Goal: Navigation & Orientation: Find specific page/section

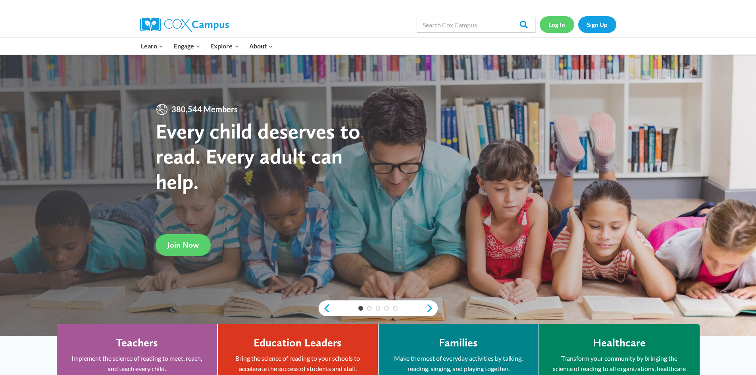
click at [559, 23] on link "Log In" at bounding box center [556, 24] width 35 height 16
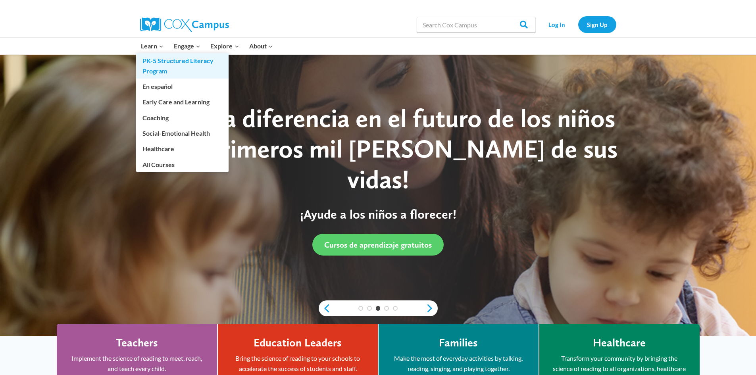
click at [196, 69] on link "PK-5 Structured Literacy Program" at bounding box center [182, 65] width 92 height 25
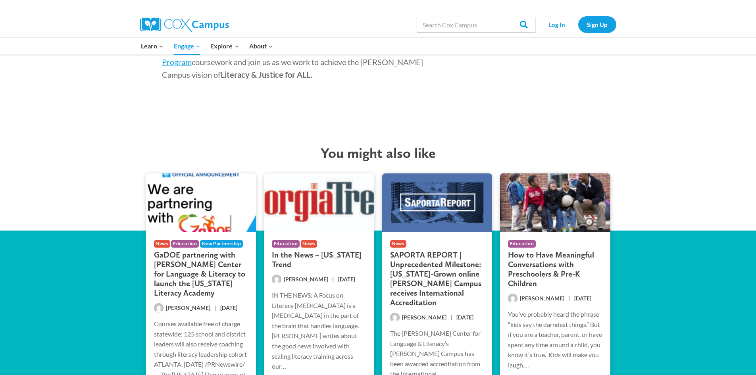
scroll to position [1309, 0]
